Goal: Task Accomplishment & Management: Manage account settings

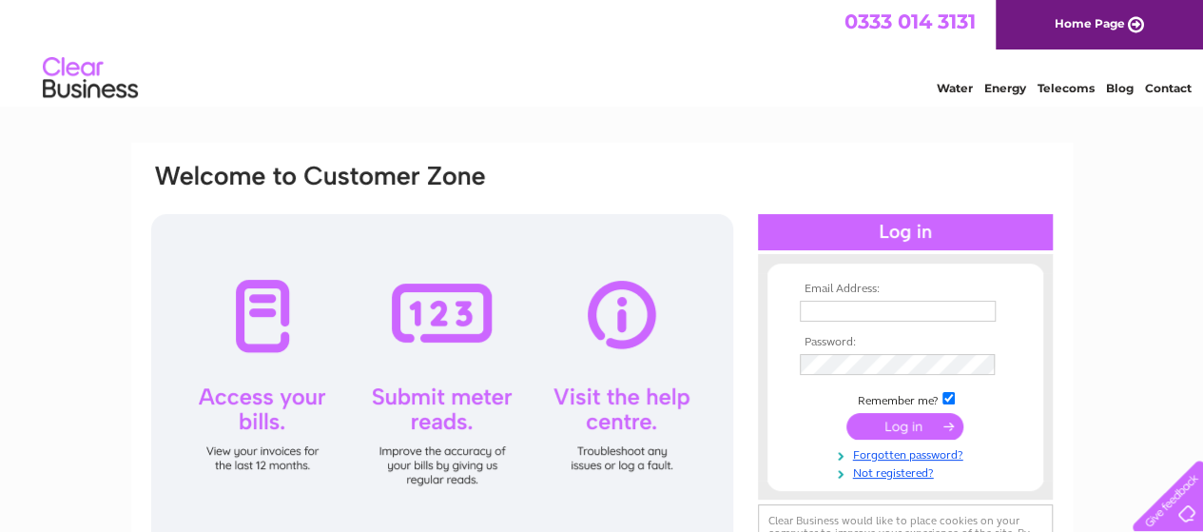
type input "[EMAIL_ADDRESS][DOMAIN_NAME]"
click at [889, 429] on input "submit" at bounding box center [905, 426] width 117 height 27
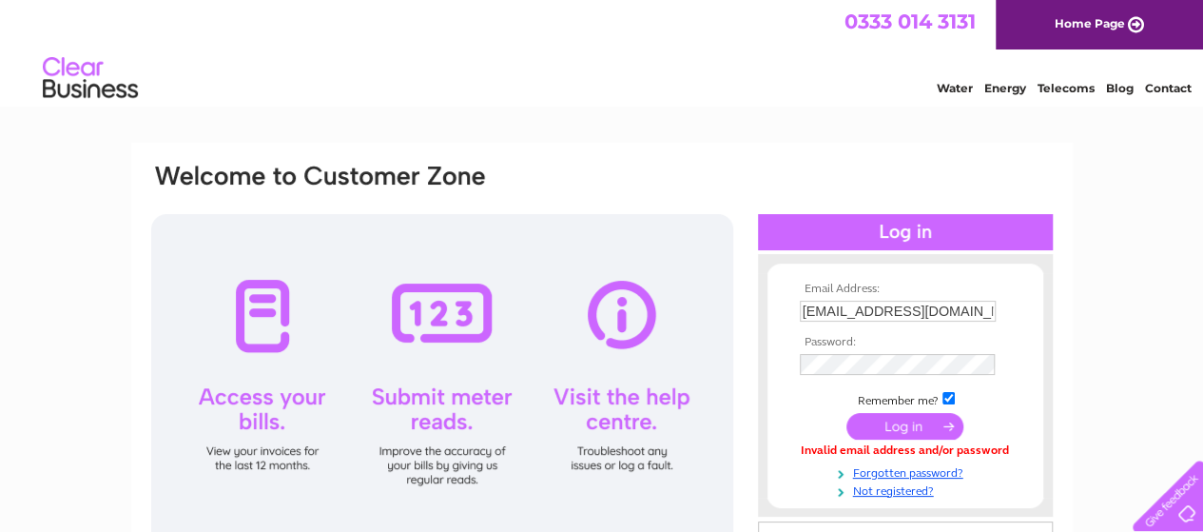
click at [889, 429] on input "submit" at bounding box center [905, 426] width 117 height 27
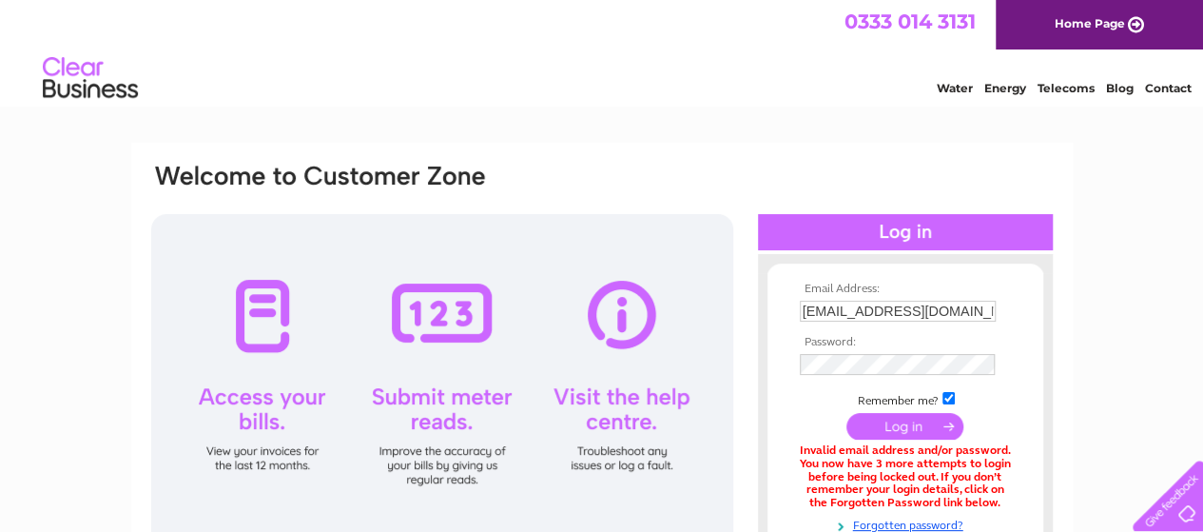
drag, startPoint x: 736, startPoint y: 159, endPoint x: 731, endPoint y: 127, distance: 32.8
click at [731, 111] on html "0333 014 3131 Home Page Water Energy Telecoms Blog Contact" at bounding box center [601, 55] width 1203 height 111
click at [897, 425] on input "submit" at bounding box center [905, 426] width 117 height 27
click at [975, 308] on input "[EMAIL_ADDRESS][DOMAIN_NAME]" at bounding box center [899, 312] width 198 height 23
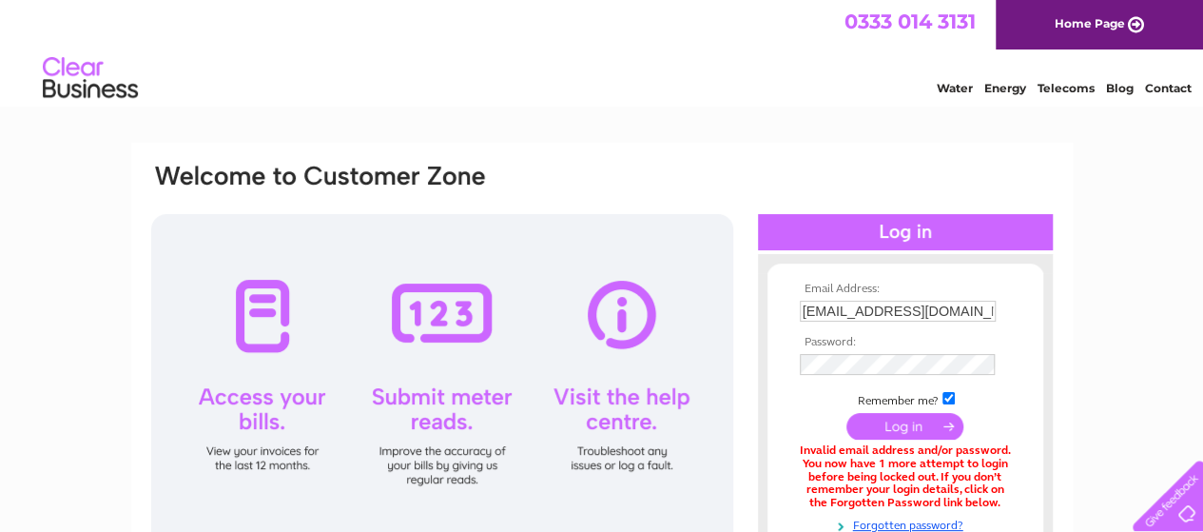
click at [909, 421] on input "submit" at bounding box center [905, 426] width 117 height 27
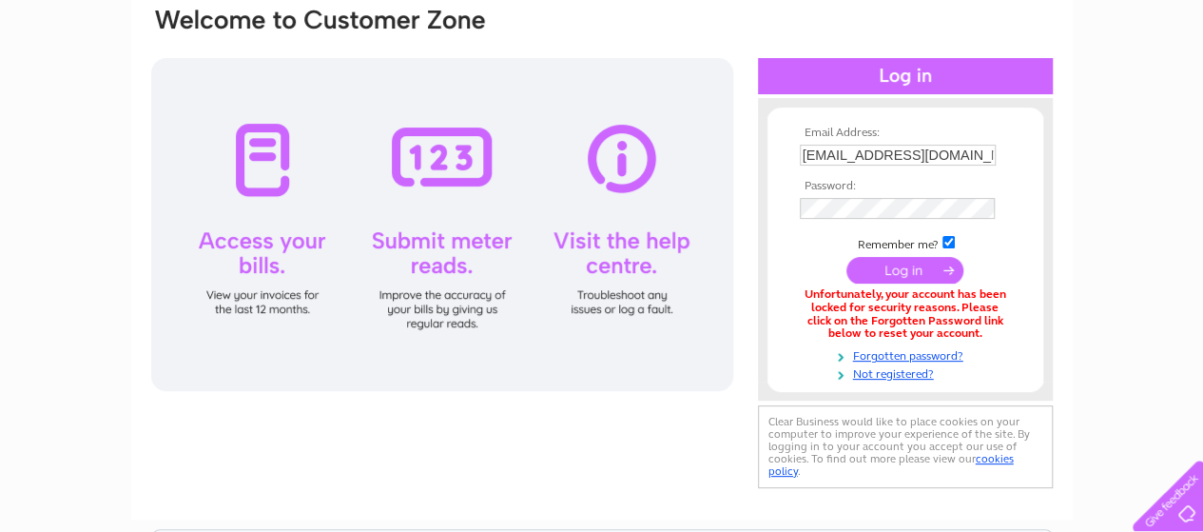
scroll to position [192, 0]
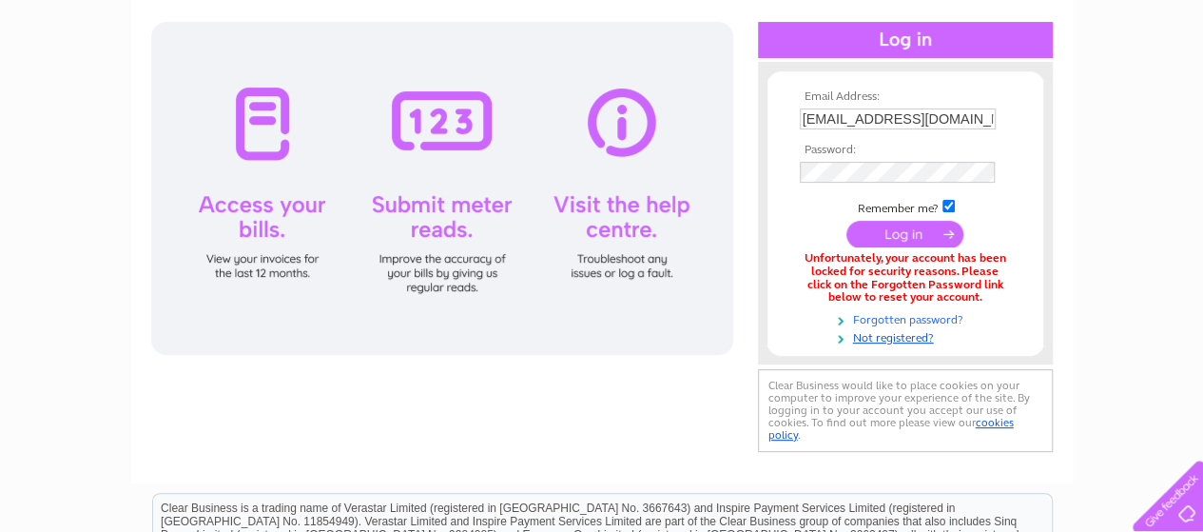
click at [871, 318] on link "Forgotten password?" at bounding box center [908, 318] width 216 height 18
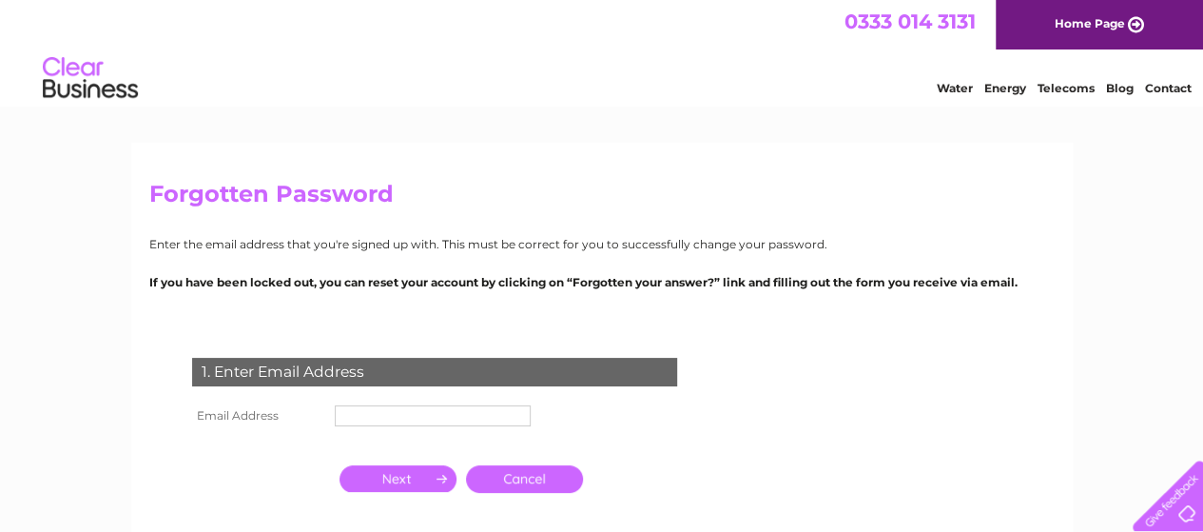
type input "[EMAIL_ADDRESS][DOMAIN_NAME]"
click at [392, 481] on input "button" at bounding box center [398, 478] width 117 height 27
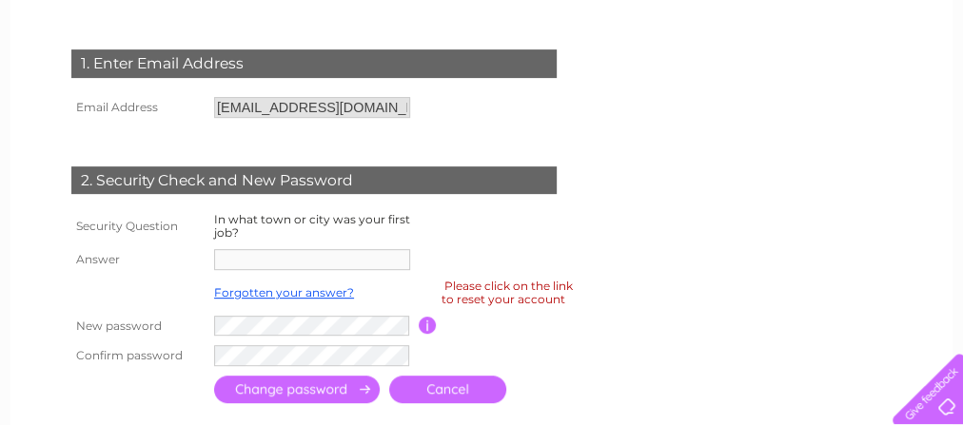
scroll to position [337, 0]
